Goal: Task Accomplishment & Management: Manage account settings

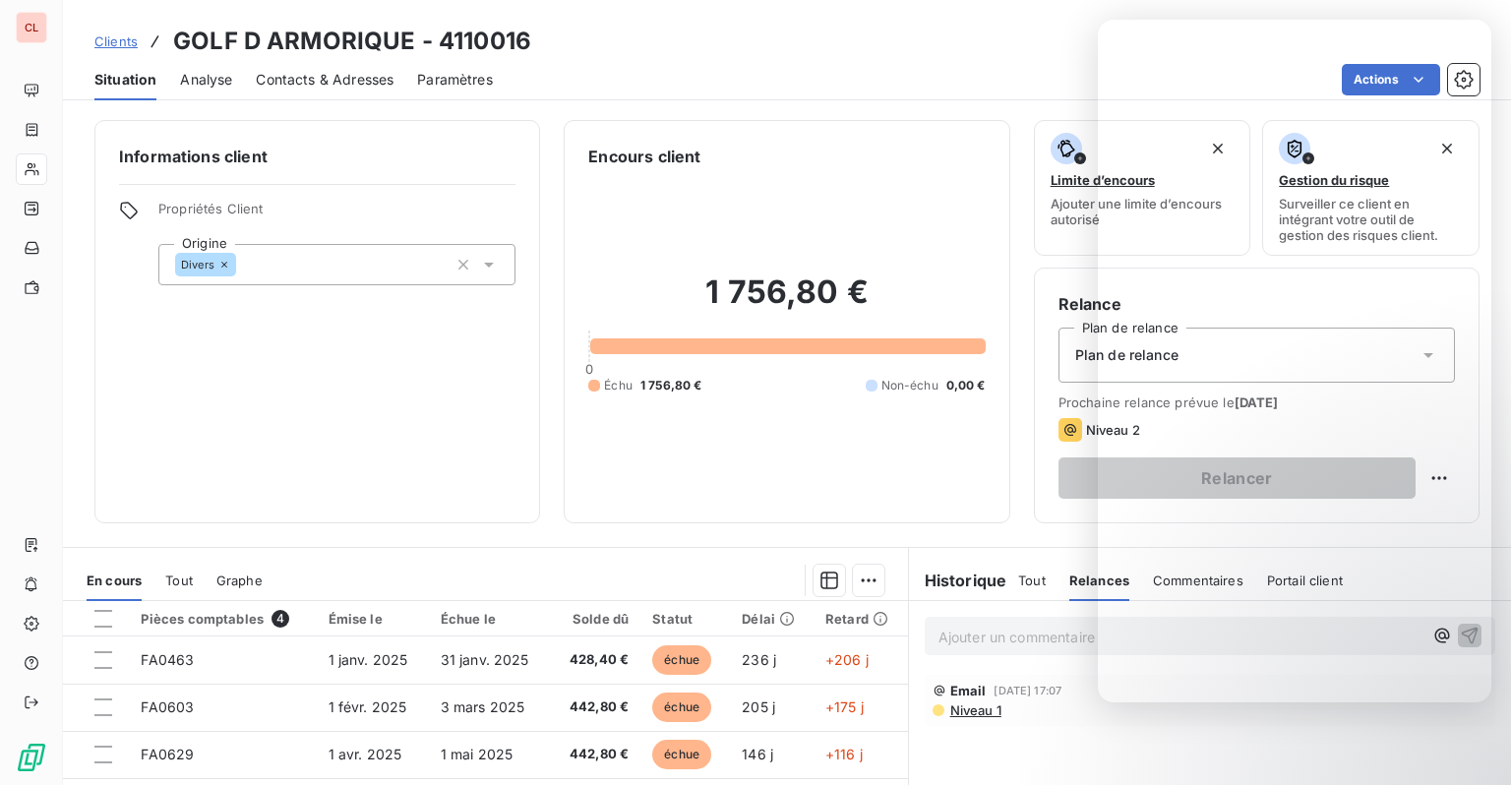
scroll to position [197, 0]
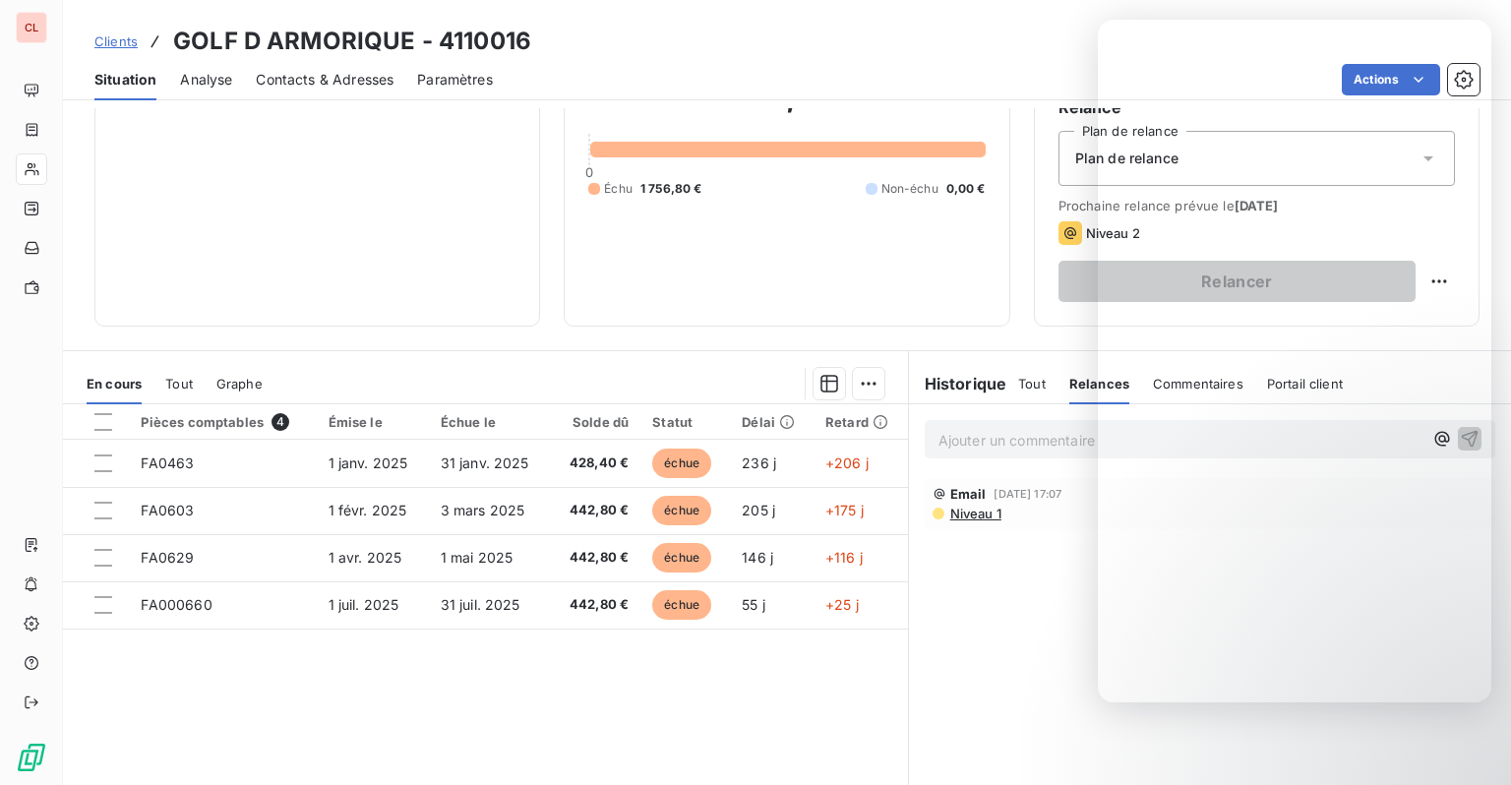
click at [996, 573] on div "Ajouter un commentaire ﻿ Email 22 août 2025, 17:07 Niveau 1" at bounding box center [1210, 623] width 602 height 438
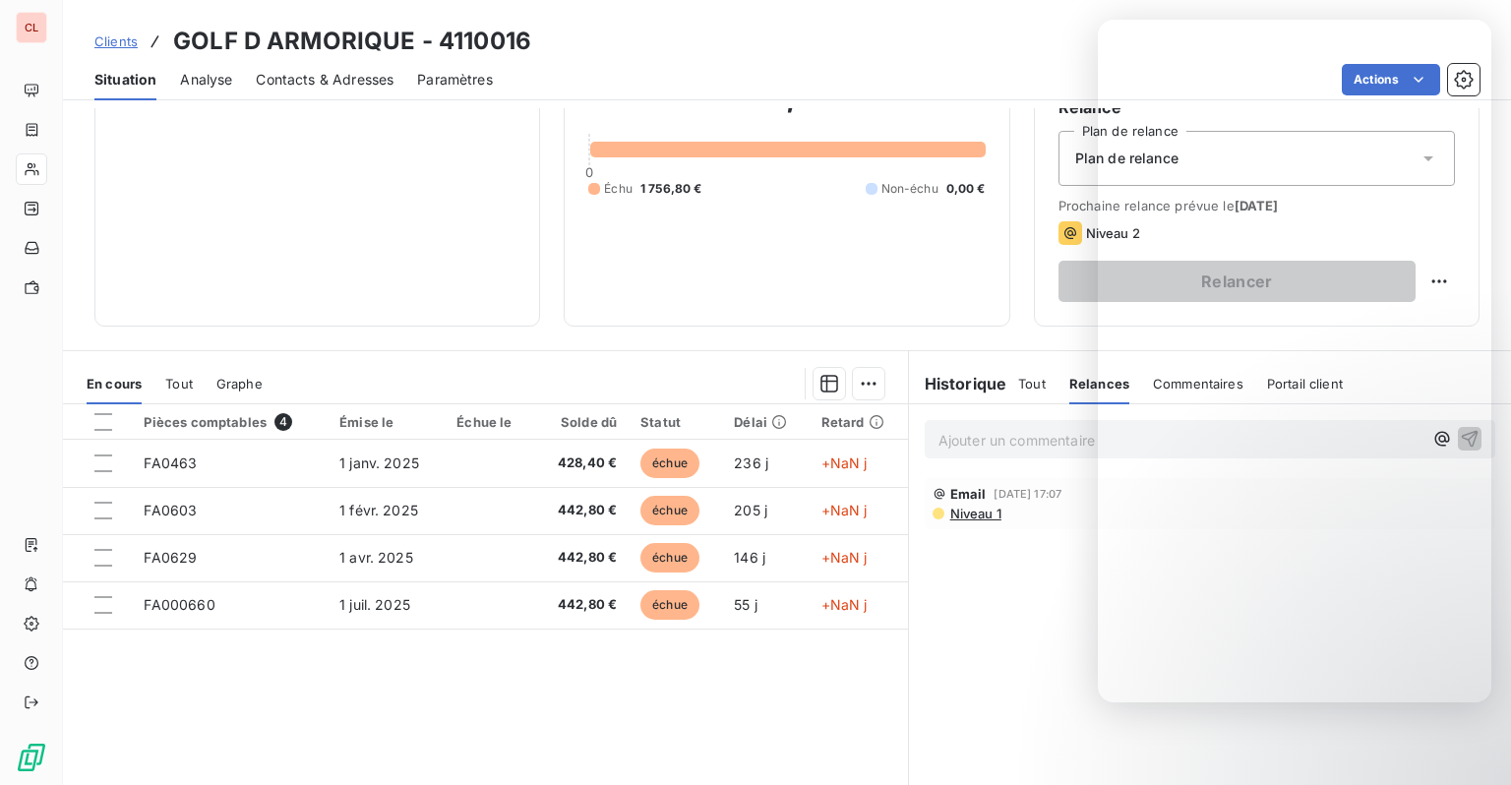
click at [924, 673] on div "Ajouter un commentaire ﻿ Email 22 août 2025, 17:07 Niveau 1" at bounding box center [1210, 623] width 602 height 438
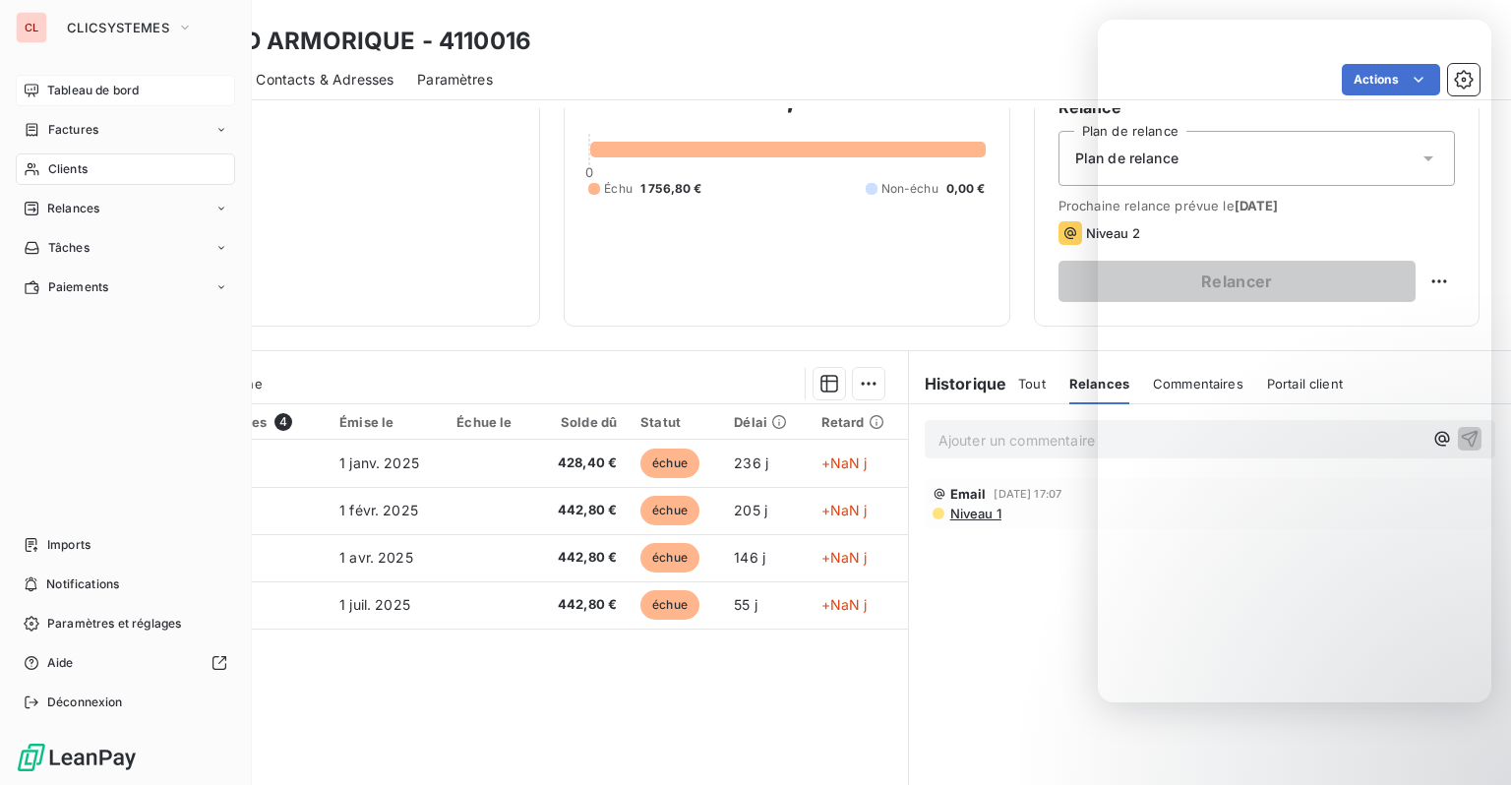
click at [41, 85] on div "Tableau de bord" at bounding box center [125, 90] width 219 height 31
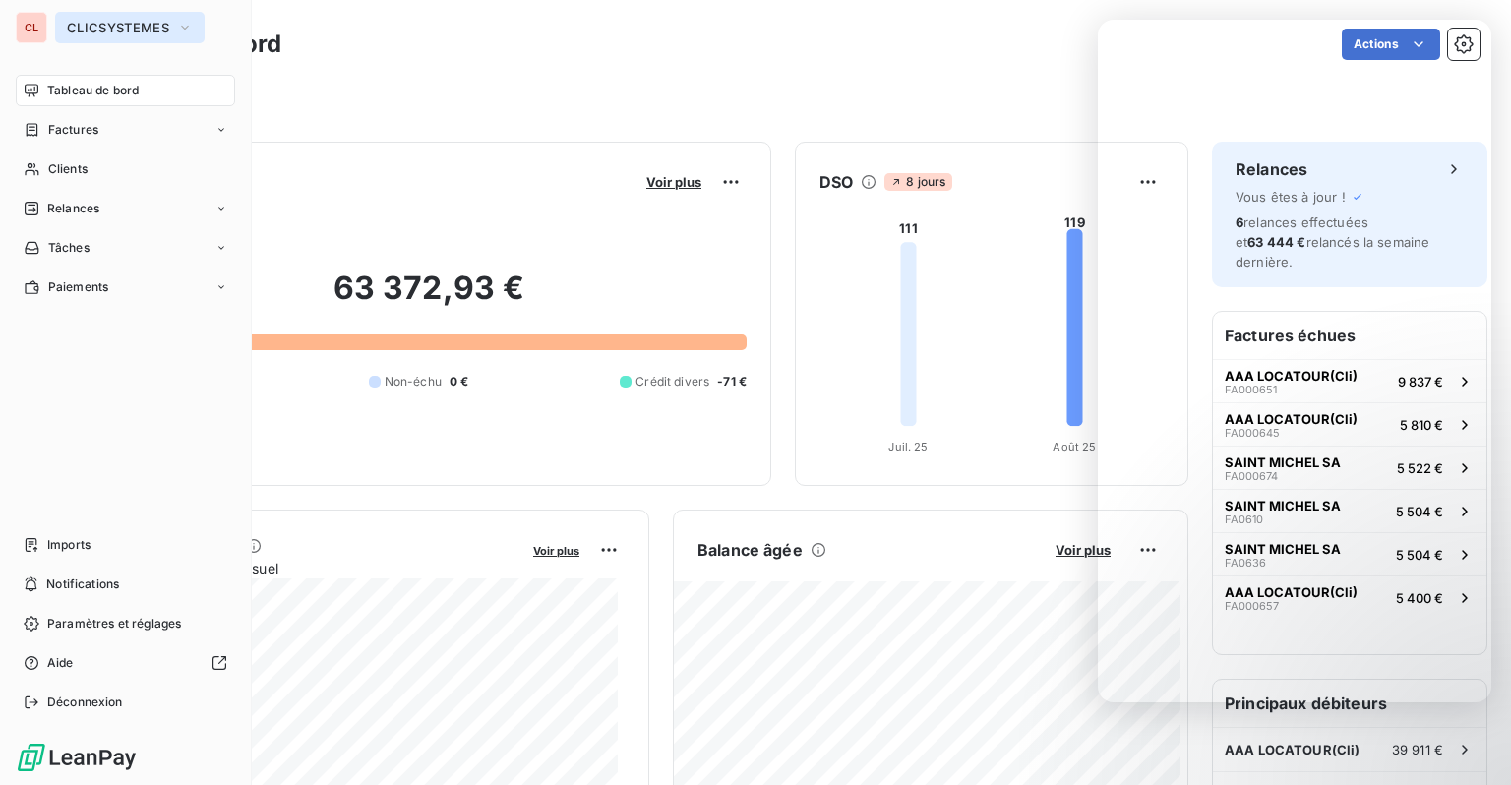
click at [193, 24] on icon "button" at bounding box center [185, 28] width 16 height 20
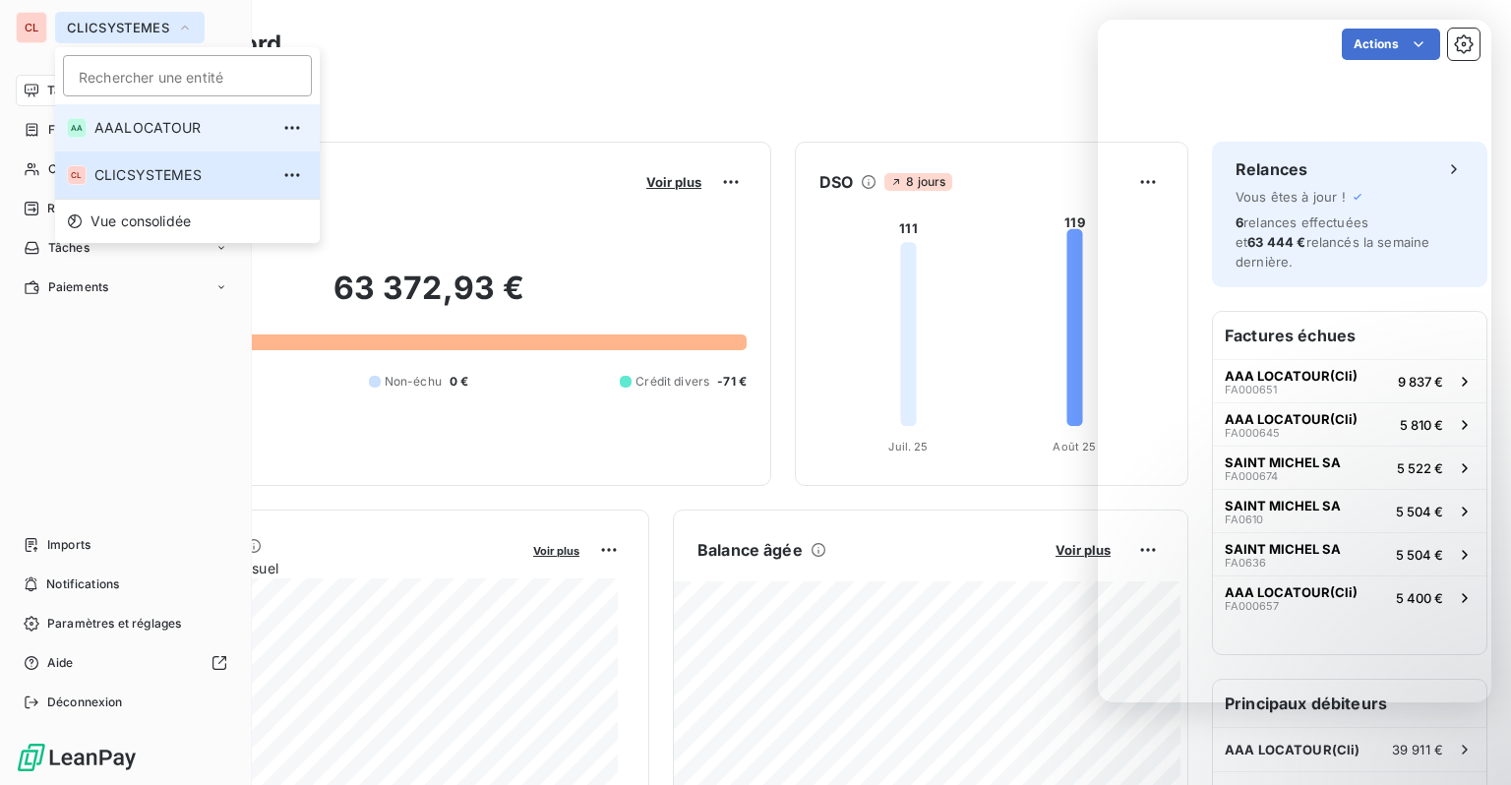
click at [115, 136] on span "AAALOCATOUR" at bounding box center [181, 128] width 174 height 20
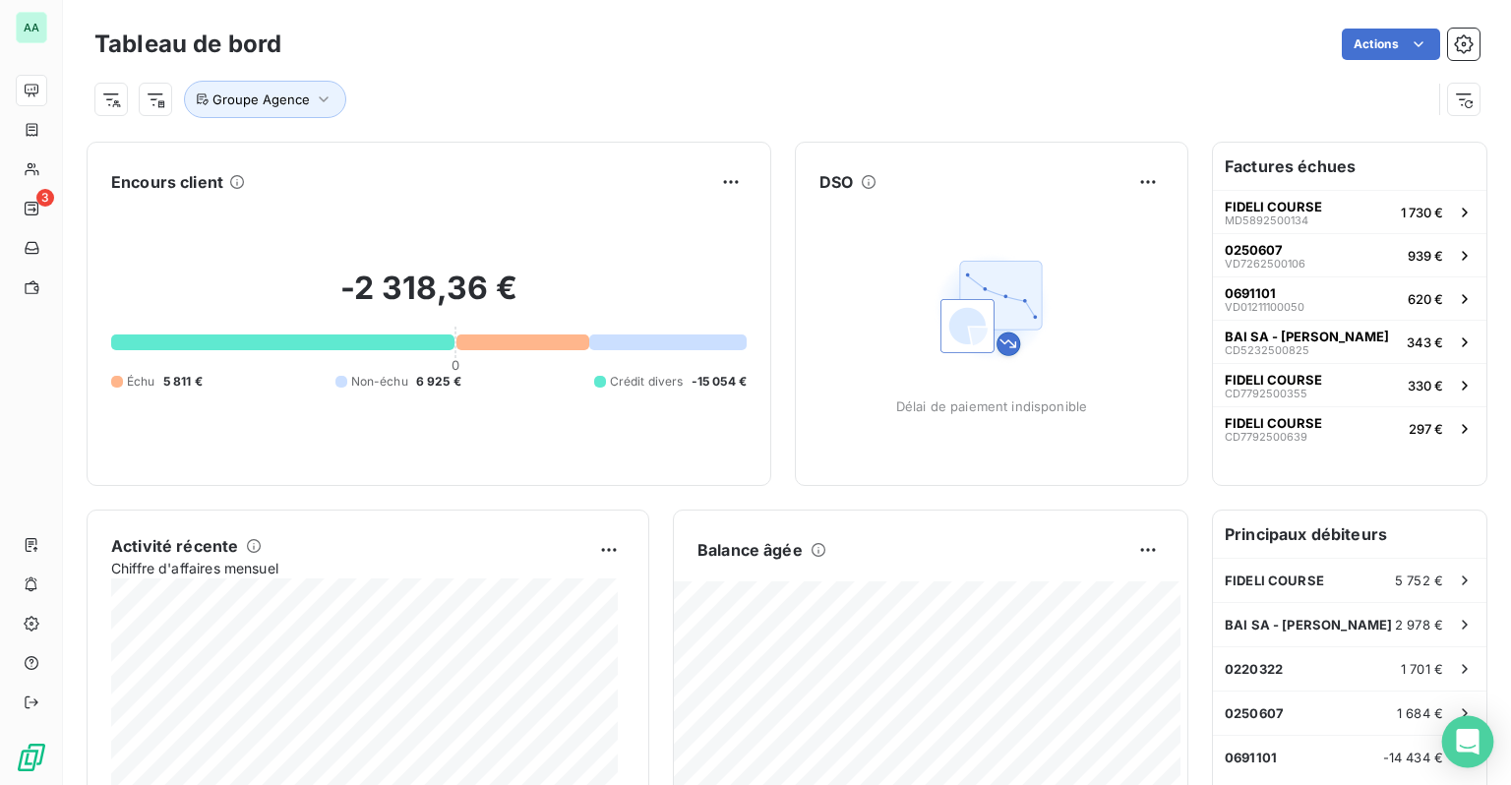
click at [1469, 755] on div "Open Intercom Messenger" at bounding box center [1468, 742] width 52 height 52
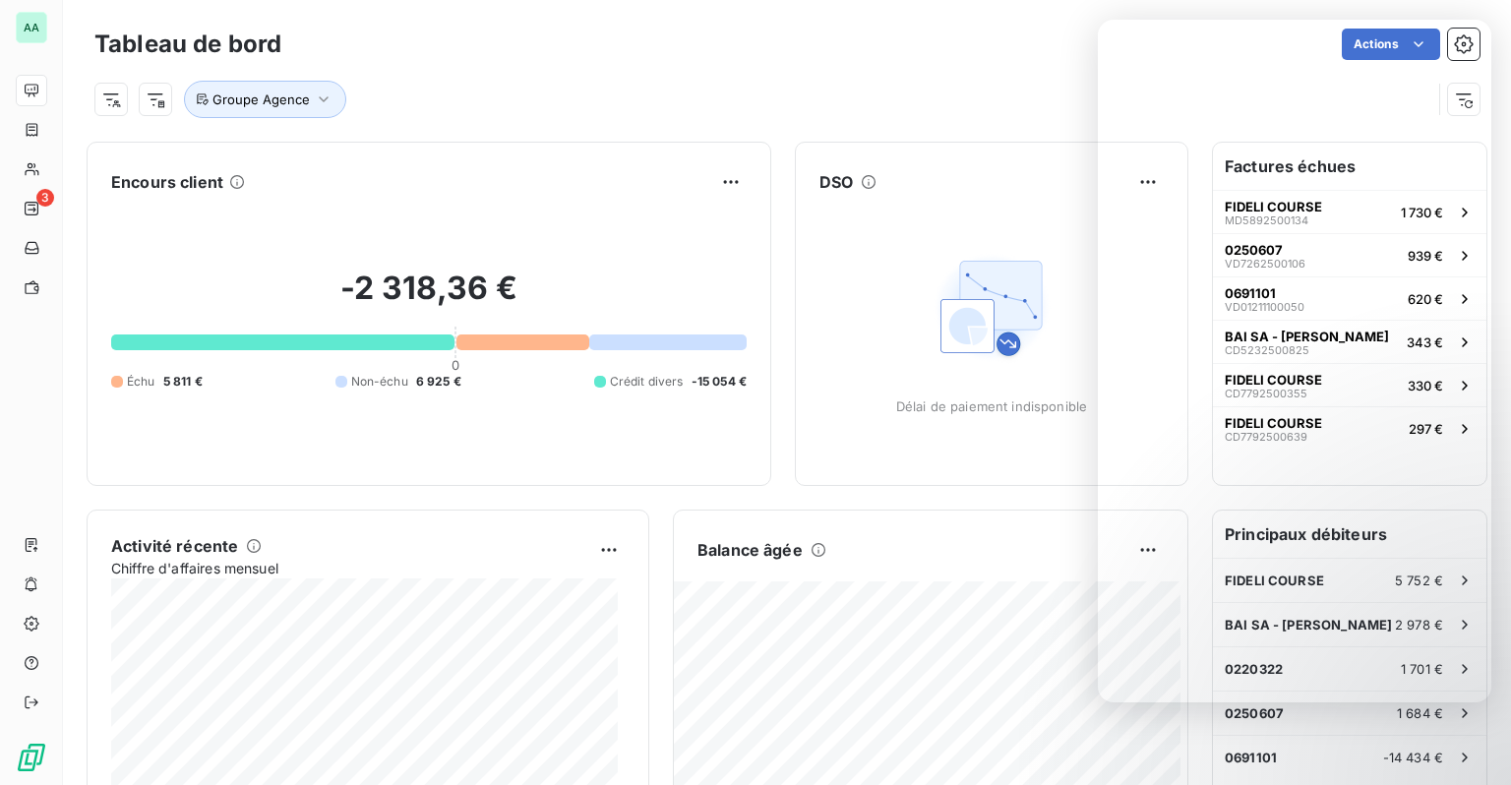
click at [496, 212] on div "-2 318,36 € 0 Échu 5 811 € Non-échu 6 925 € Crédit divers -15 054 €" at bounding box center [429, 330] width 636 height 264
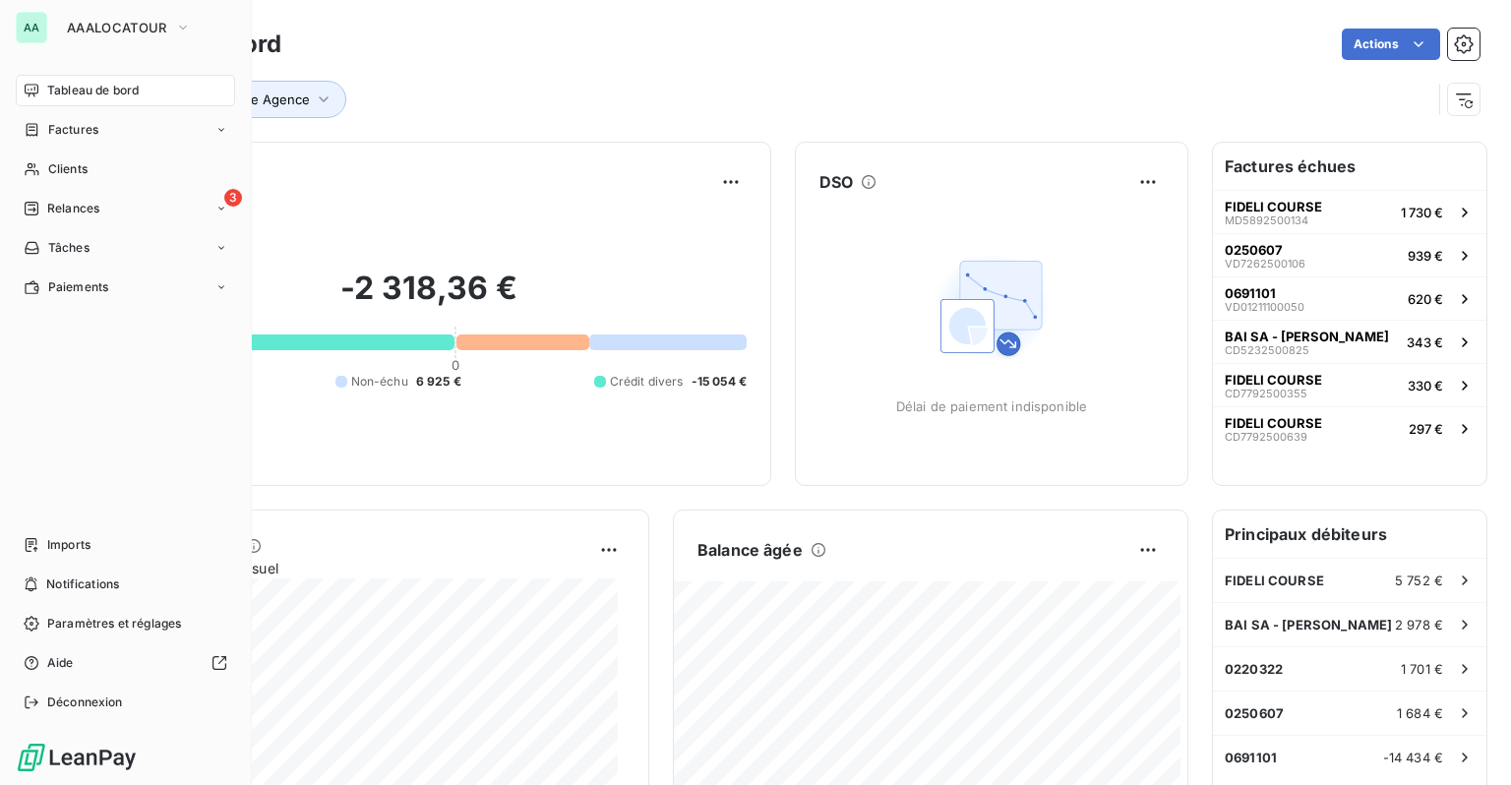
click at [28, 20] on div "AA" at bounding box center [31, 27] width 31 height 31
click at [165, 21] on span "AAALOCATOUR" at bounding box center [117, 28] width 100 height 16
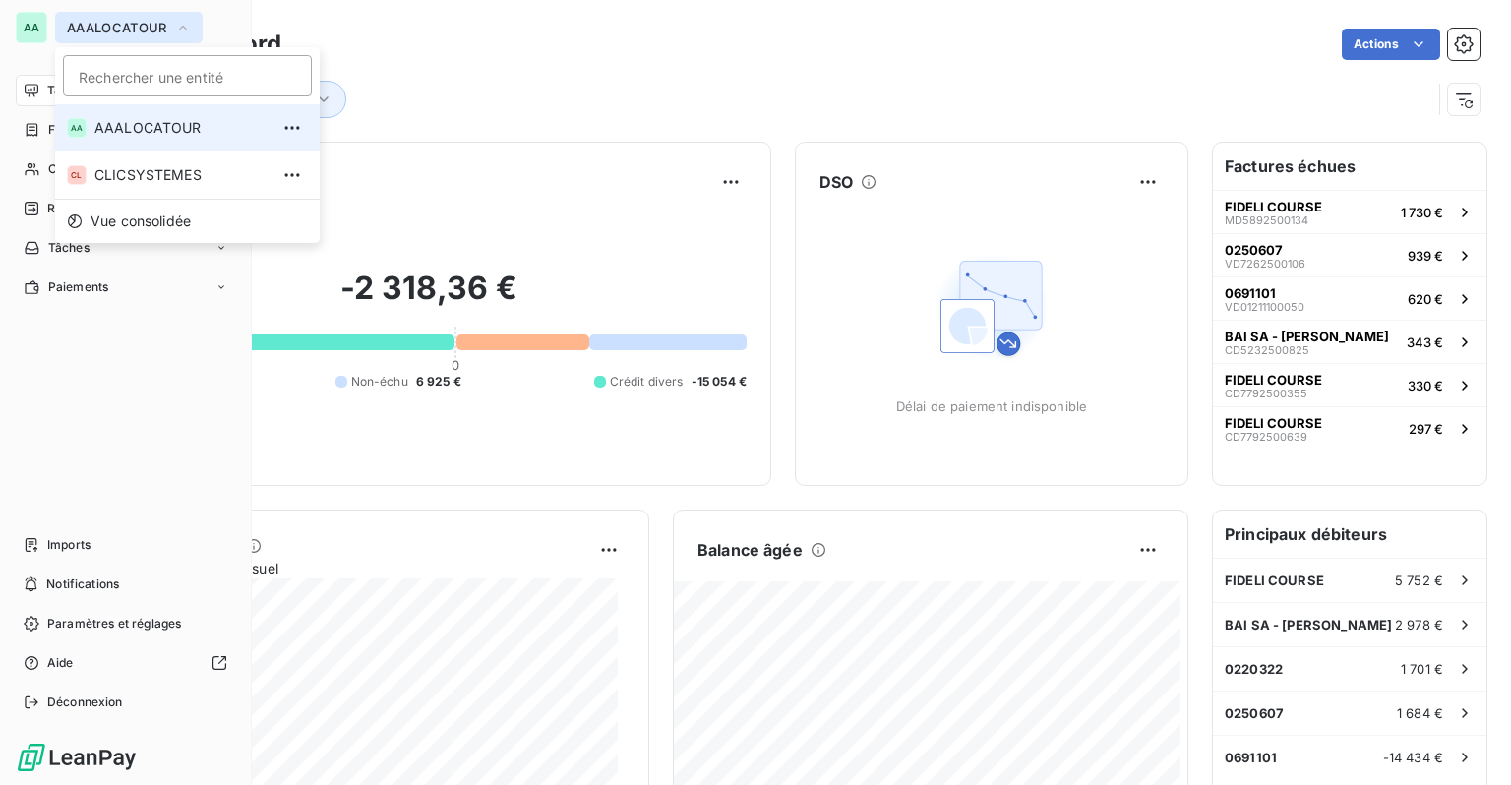
click at [165, 29] on span "AAALOCATOUR" at bounding box center [117, 28] width 100 height 16
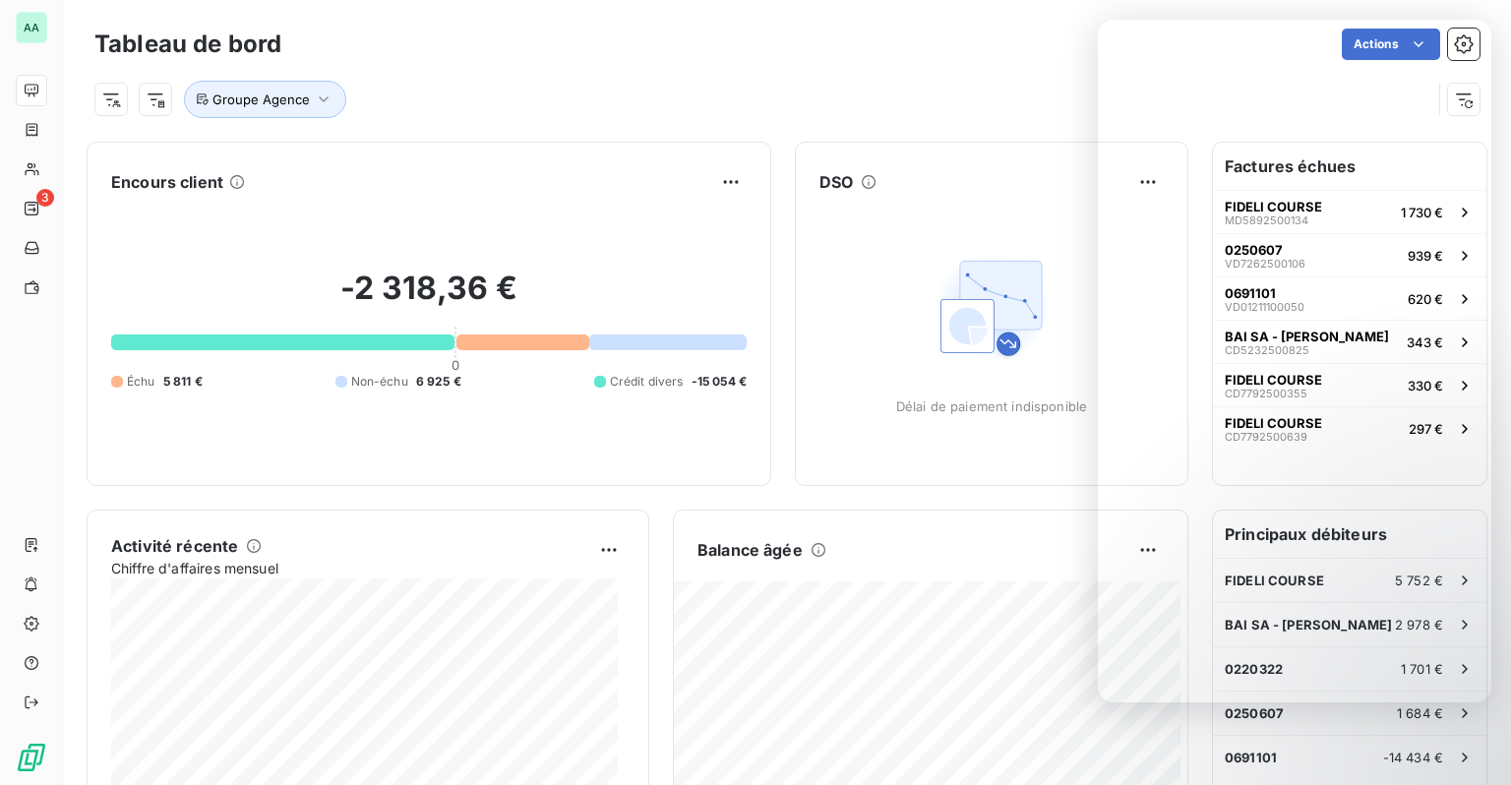
click at [700, 88] on div "Groupe Agence" at bounding box center [762, 99] width 1337 height 37
click at [743, 72] on div "Groupe Agence" at bounding box center [786, 91] width 1385 height 53
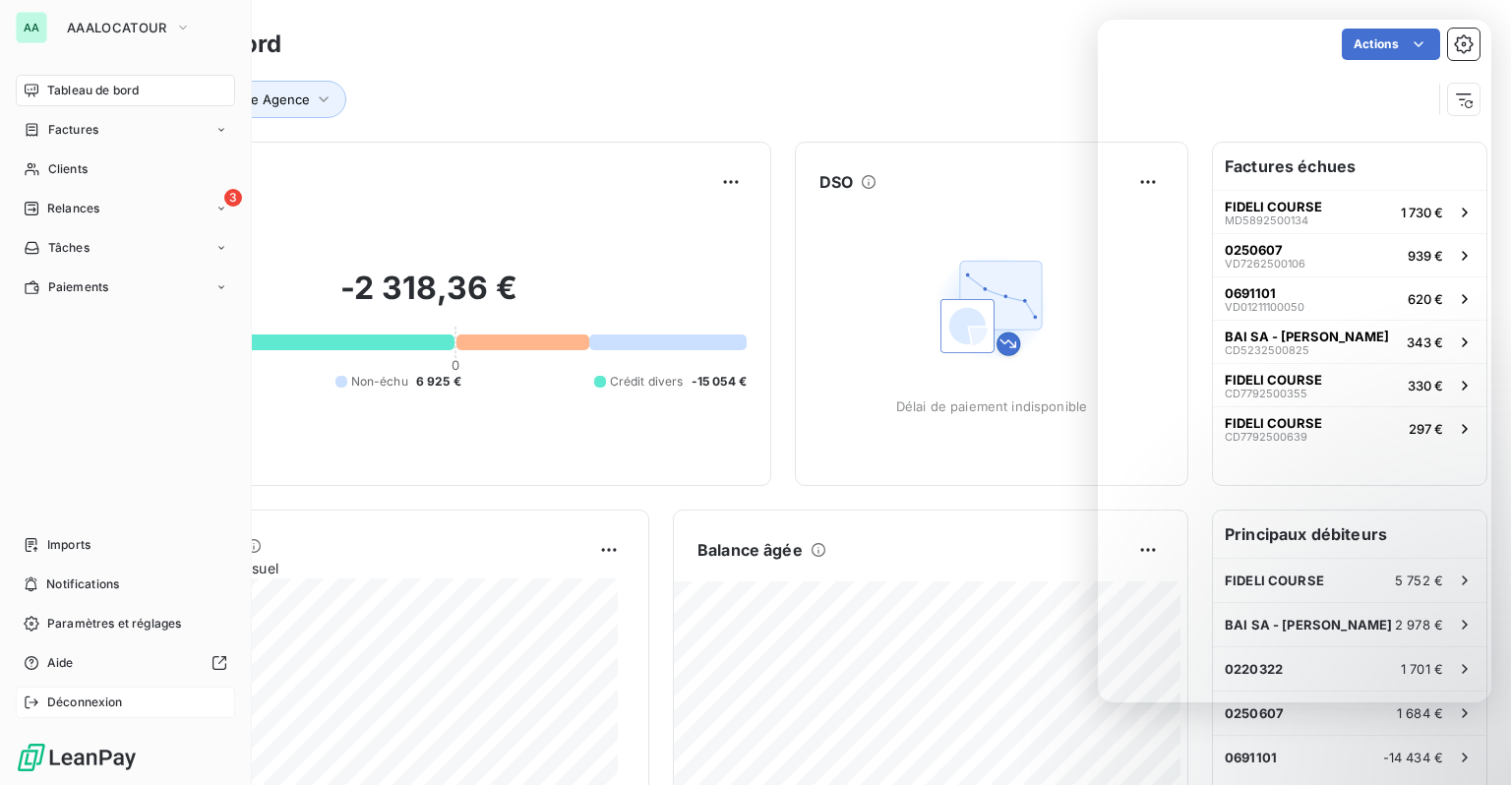
click at [103, 703] on span "Déconnexion" at bounding box center [85, 703] width 76 height 18
